Goal: Task Accomplishment & Management: Manage account settings

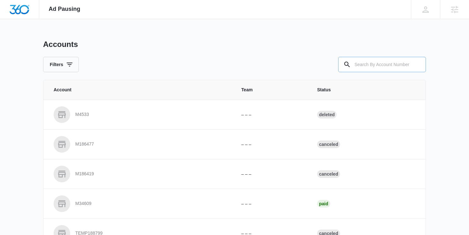
click at [400, 59] on input "text" at bounding box center [382, 64] width 88 height 15
paste input "M50572"
type input "M50572"
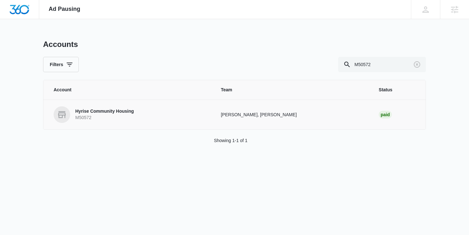
click at [158, 118] on link "Hyrise Community Housing M50572" at bounding box center [130, 114] width 152 height 17
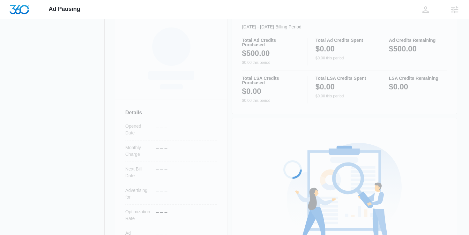
scroll to position [181, 0]
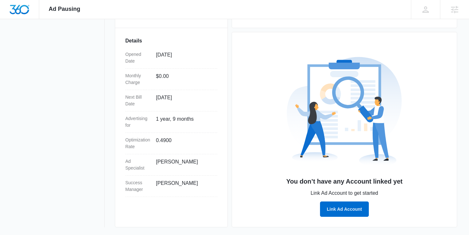
click at [319, 211] on div "You don’t have any Account linked yet Link Ad Account to get started Link Ad Ac…" at bounding box center [344, 197] width 205 height 40
click at [335, 209] on button "Link Ad Account" at bounding box center [344, 208] width 49 height 15
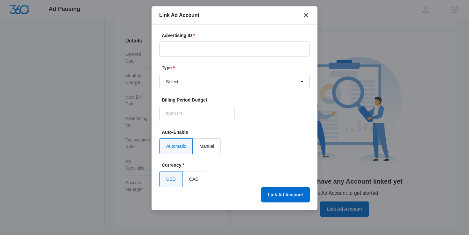
type input "$0.00"
click at [216, 50] on input "Advertising ID *" at bounding box center [234, 49] width 151 height 15
click at [241, 52] on input "Advertising ID *" at bounding box center [234, 49] width 151 height 15
paste input "3281006898716349"
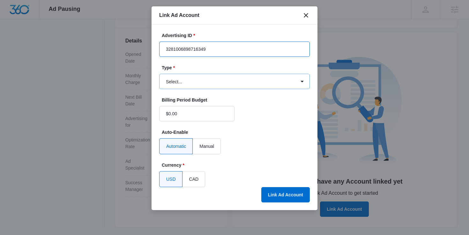
type input "3281006898716349"
click at [232, 80] on select "Select... Bing Ads Facebook Ads Google Ads" at bounding box center [234, 81] width 151 height 15
select select "facebook"
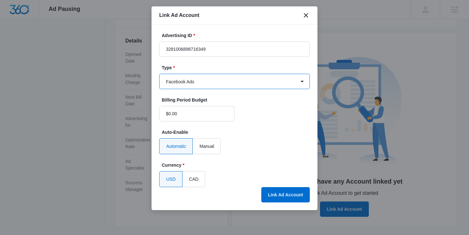
click at [159, 74] on select "Select... Bing Ads Facebook Ads Google Ads" at bounding box center [234, 81] width 151 height 15
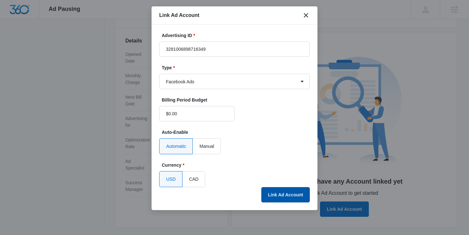
click at [275, 194] on button "Link Ad Account" at bounding box center [286, 194] width 49 height 15
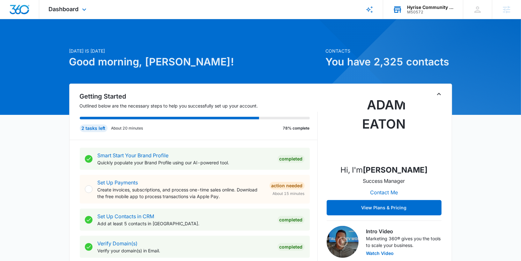
click at [414, 9] on div "Hyrise Community Housing" at bounding box center [430, 7] width 47 height 5
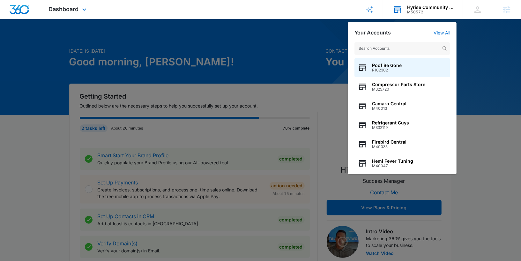
click at [394, 50] on input "text" at bounding box center [403, 48] width 96 height 13
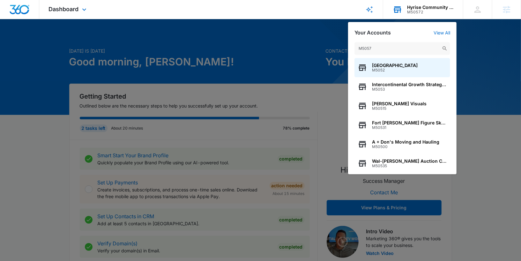
type input "M50572"
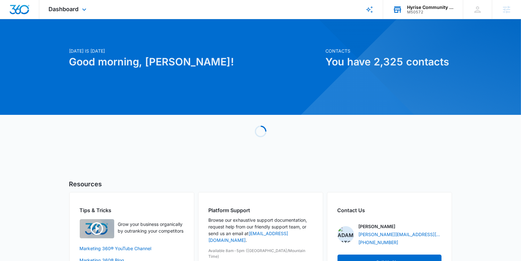
click at [436, 9] on div "Hyrise Community Housing" at bounding box center [430, 7] width 47 height 5
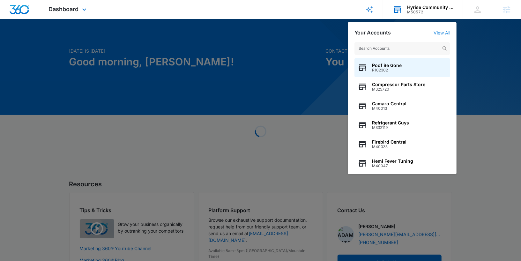
click at [443, 31] on link "View All" at bounding box center [442, 32] width 17 height 5
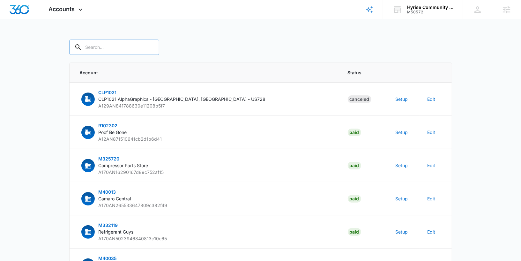
click at [94, 45] on input "text" at bounding box center [114, 47] width 90 height 15
type input "M50572"
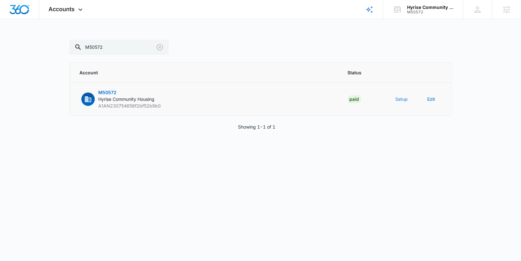
click at [402, 97] on button "Setup" at bounding box center [402, 99] width 12 height 7
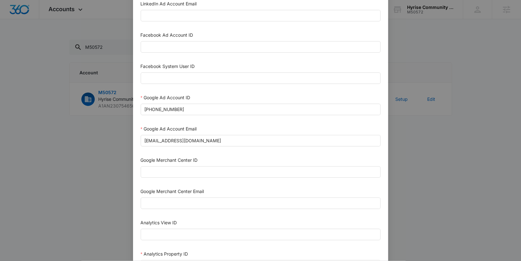
scroll to position [122, 0]
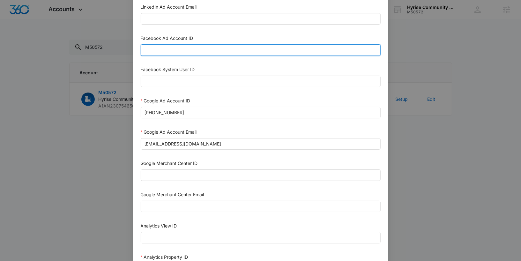
click at [209, 48] on input "Facebook Ad Account ID" at bounding box center [261, 49] width 240 height 11
paste input "3281006898716349"
type input "3281006898716349"
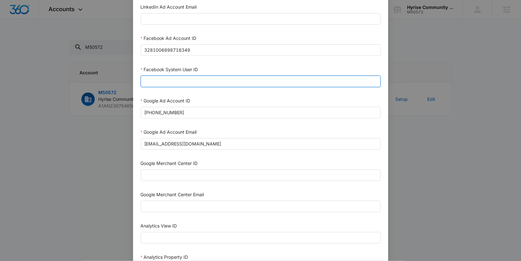
click at [195, 80] on input "Facebook System User ID" at bounding box center [261, 81] width 240 height 11
type input "1023954259108897"
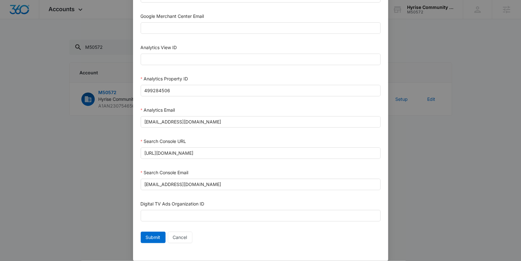
scroll to position [303, 0]
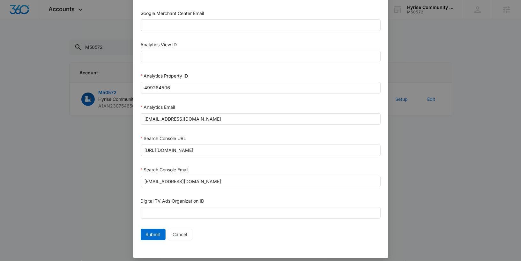
click at [156, 236] on div "Submit Cancel" at bounding box center [261, 236] width 240 height 14
click at [157, 232] on span "Submit" at bounding box center [153, 234] width 15 height 7
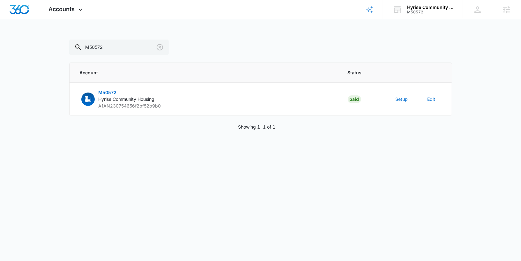
scroll to position [297, 0]
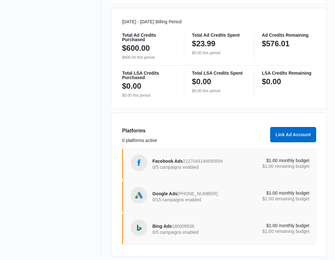
scroll to position [337, 0]
